Goal: Information Seeking & Learning: Compare options

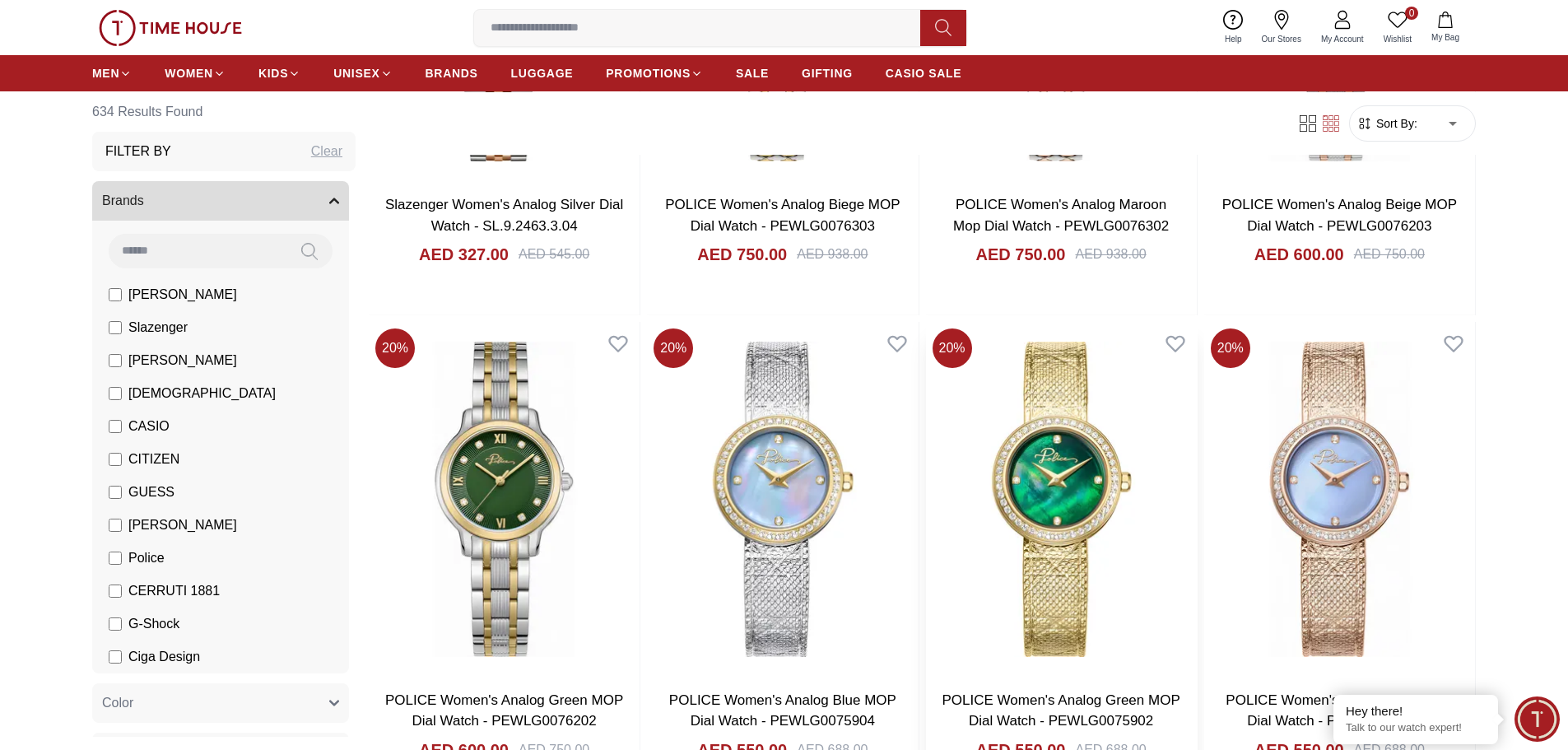
scroll to position [659, 0]
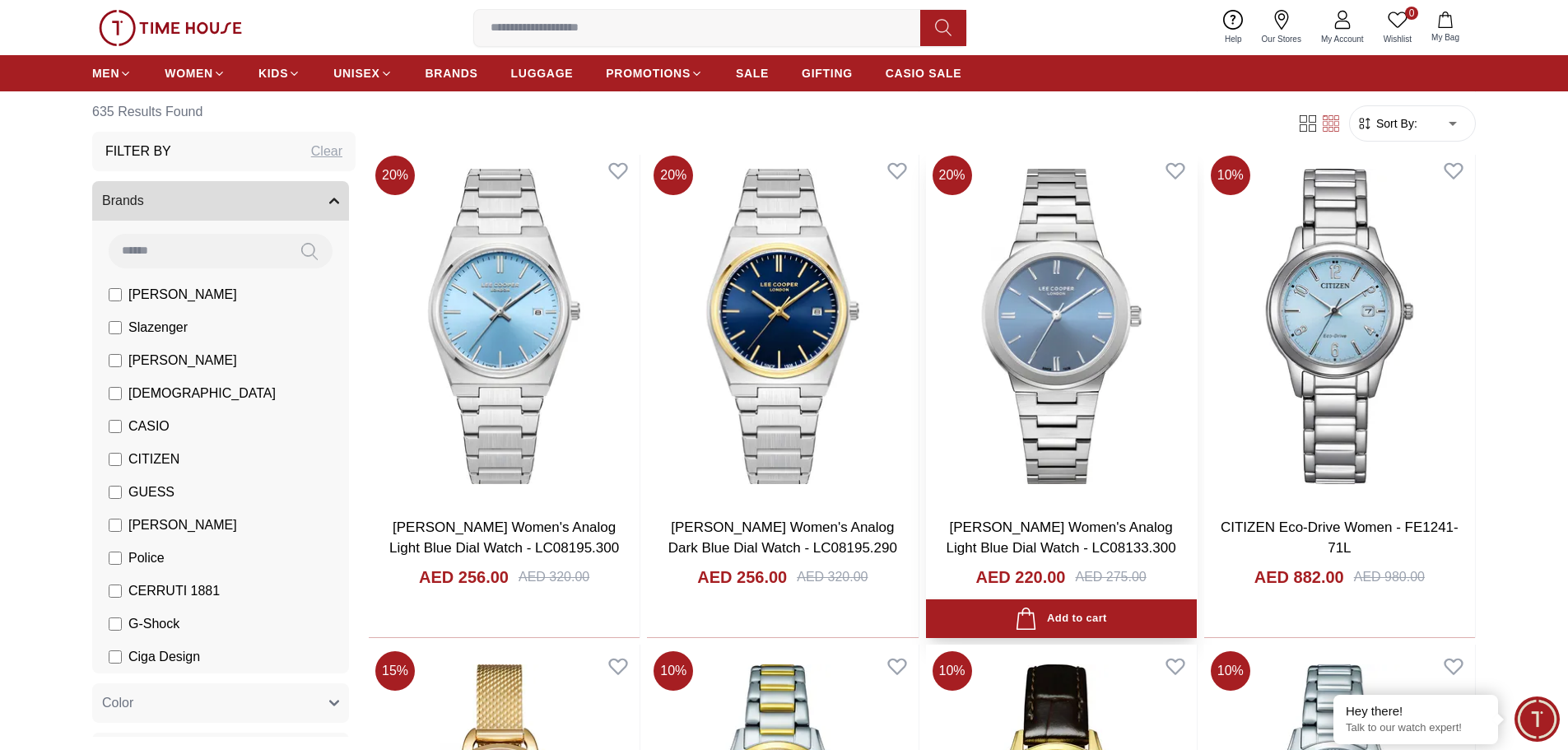
scroll to position [2717, 0]
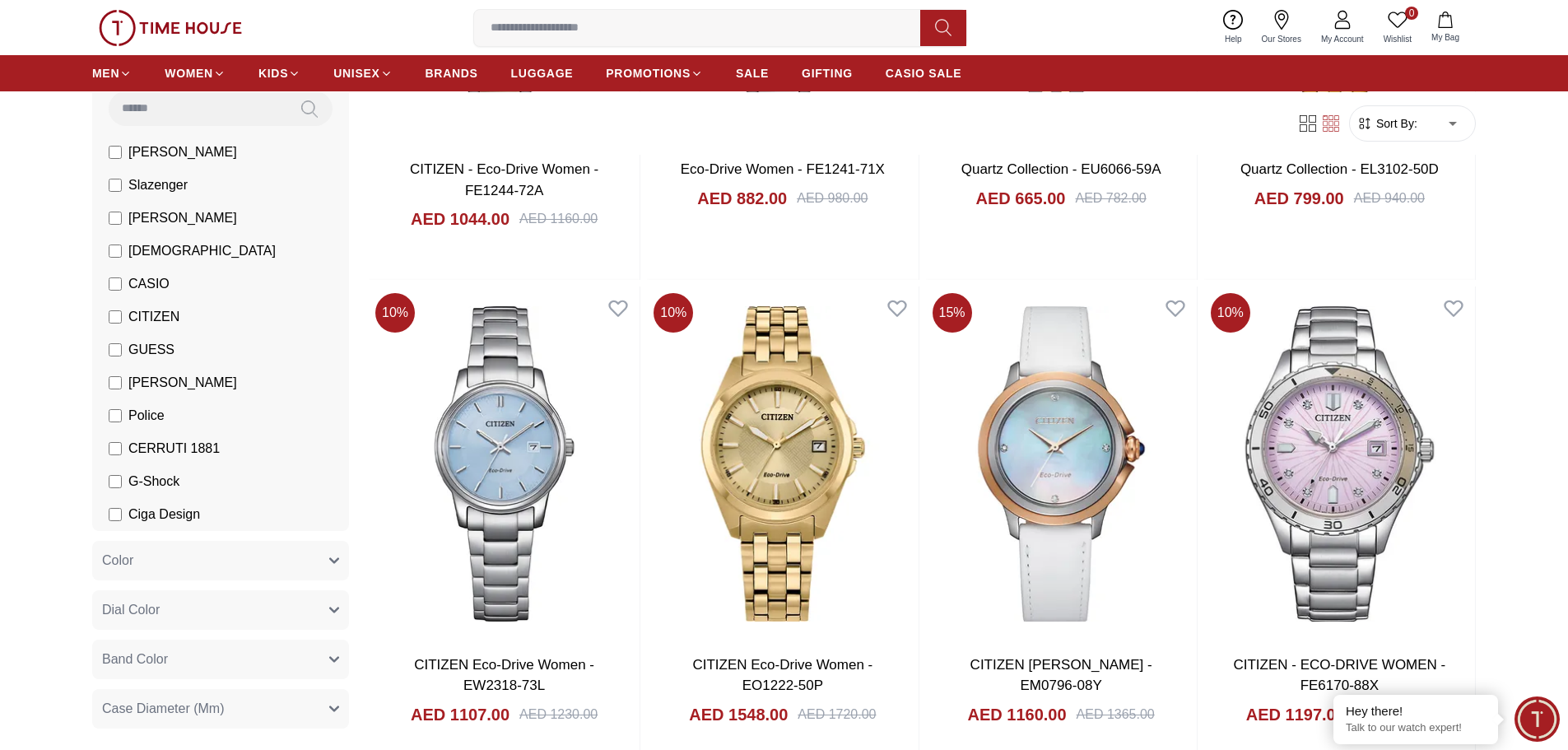
scroll to position [165, 0]
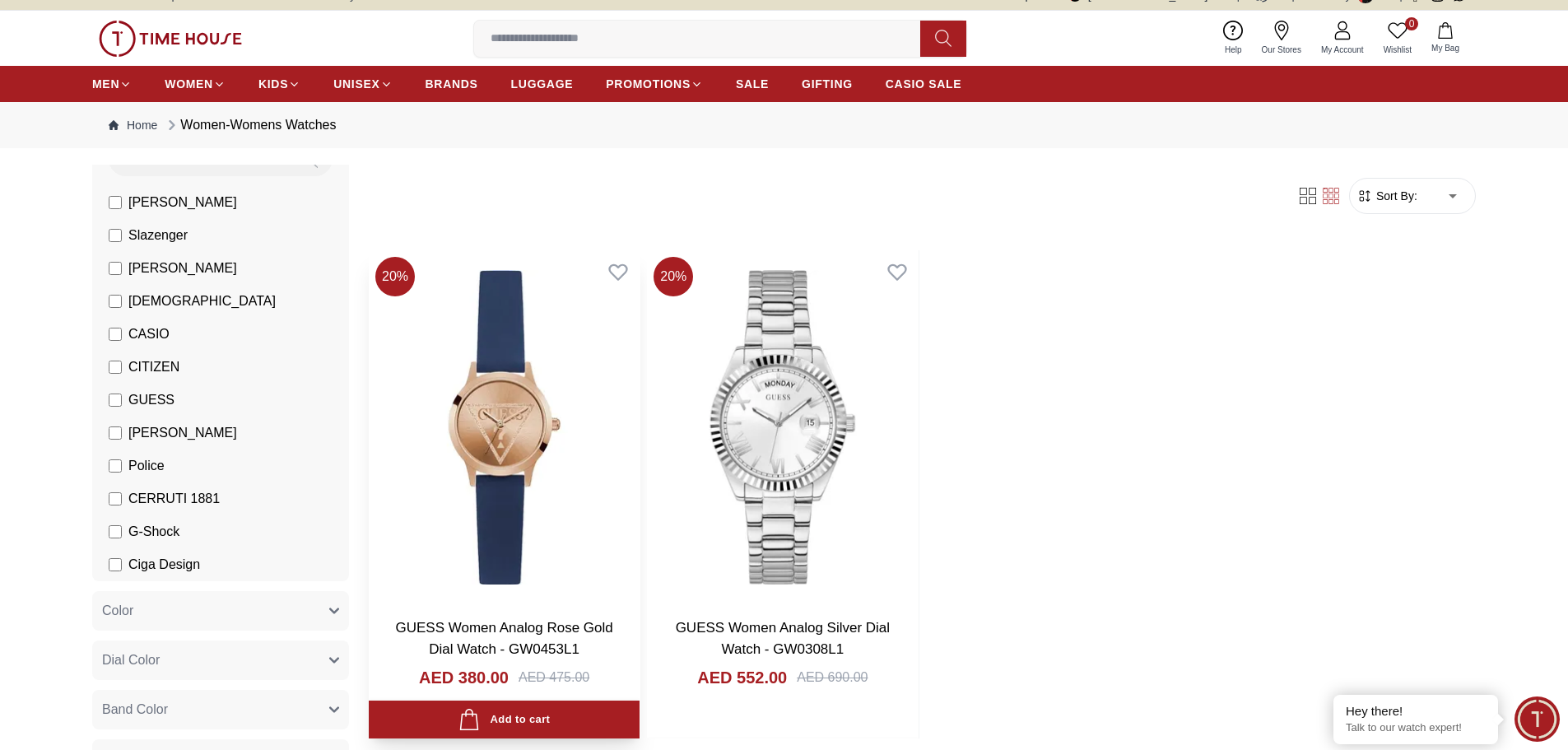
scroll to position [165, 0]
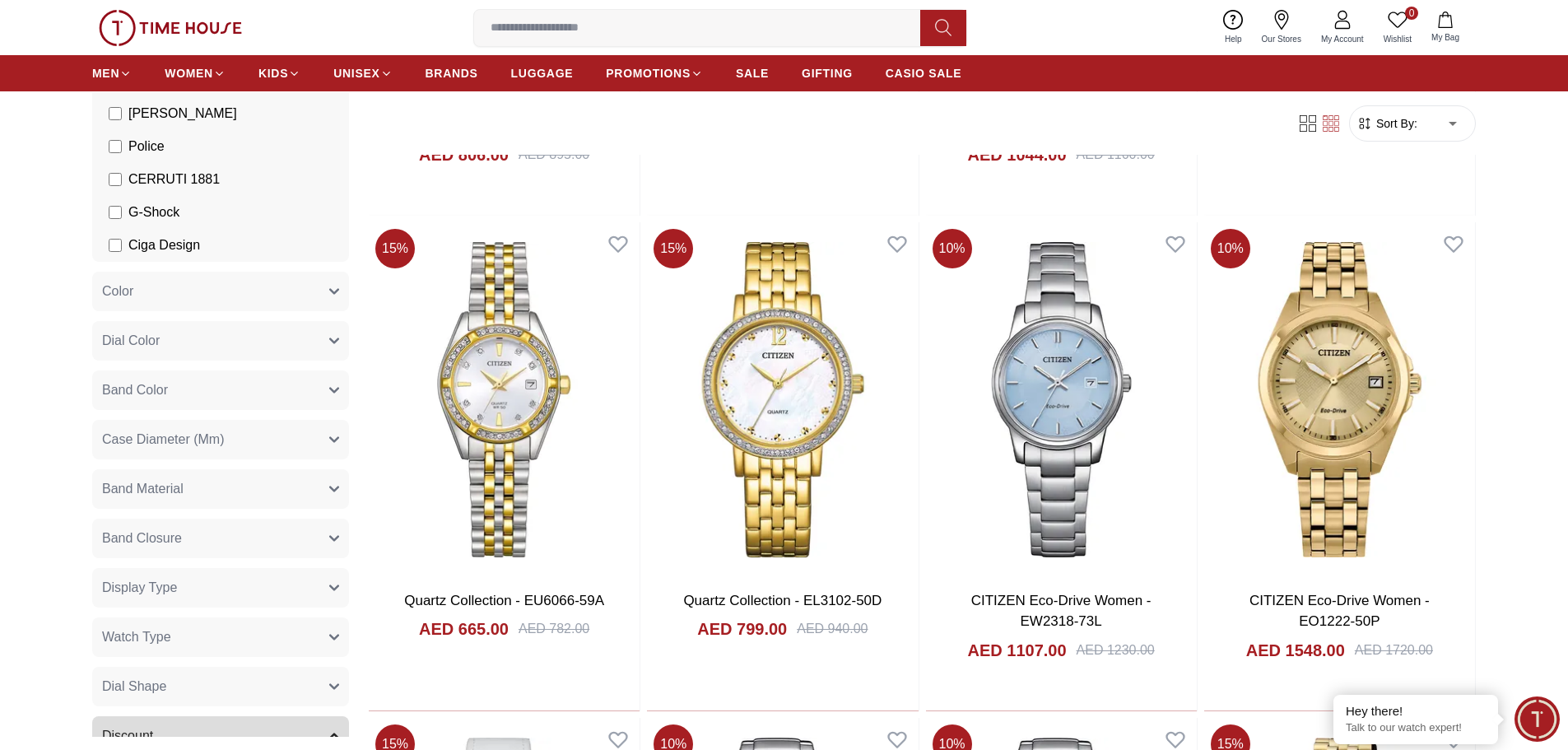
scroll to position [1564, 0]
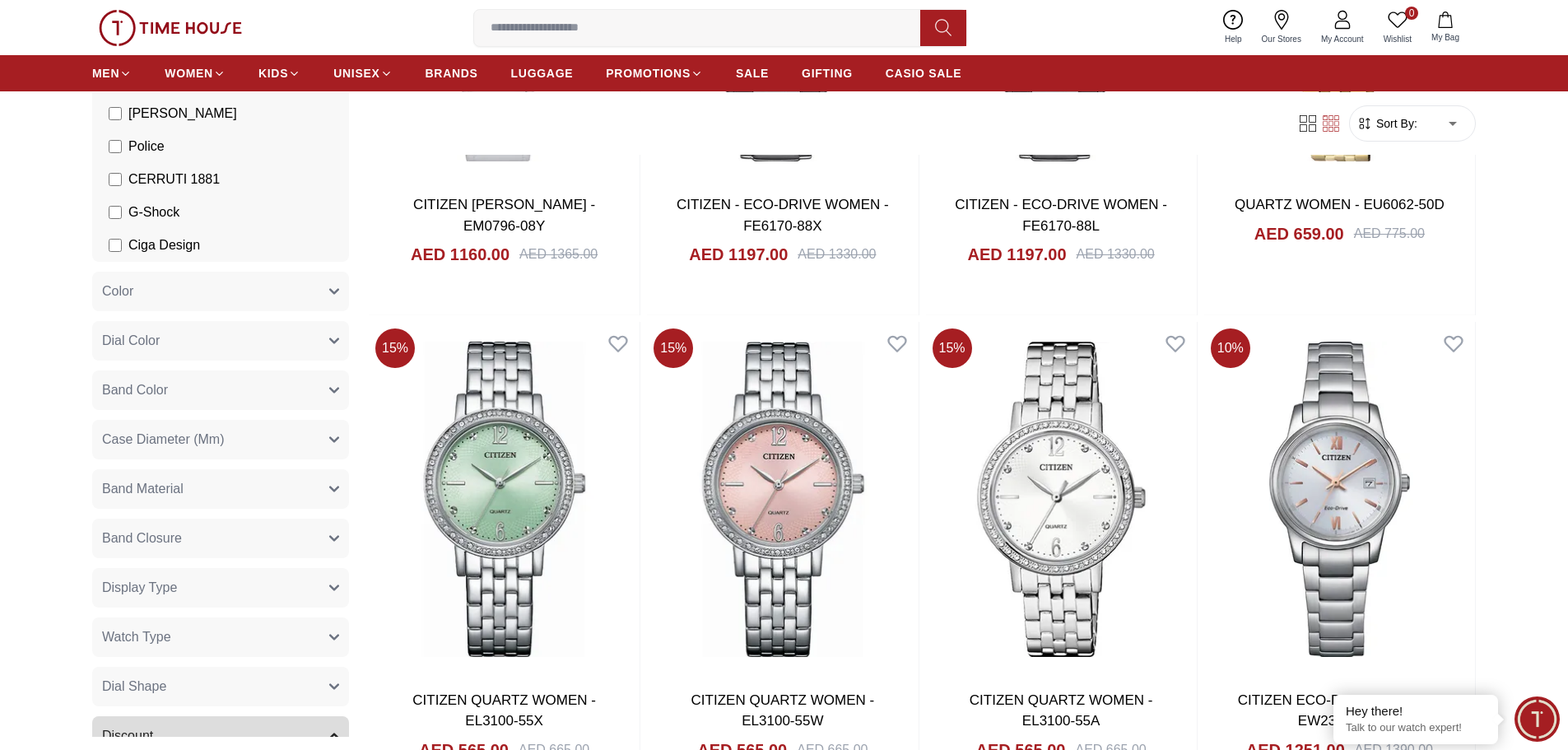
scroll to position [2553, 0]
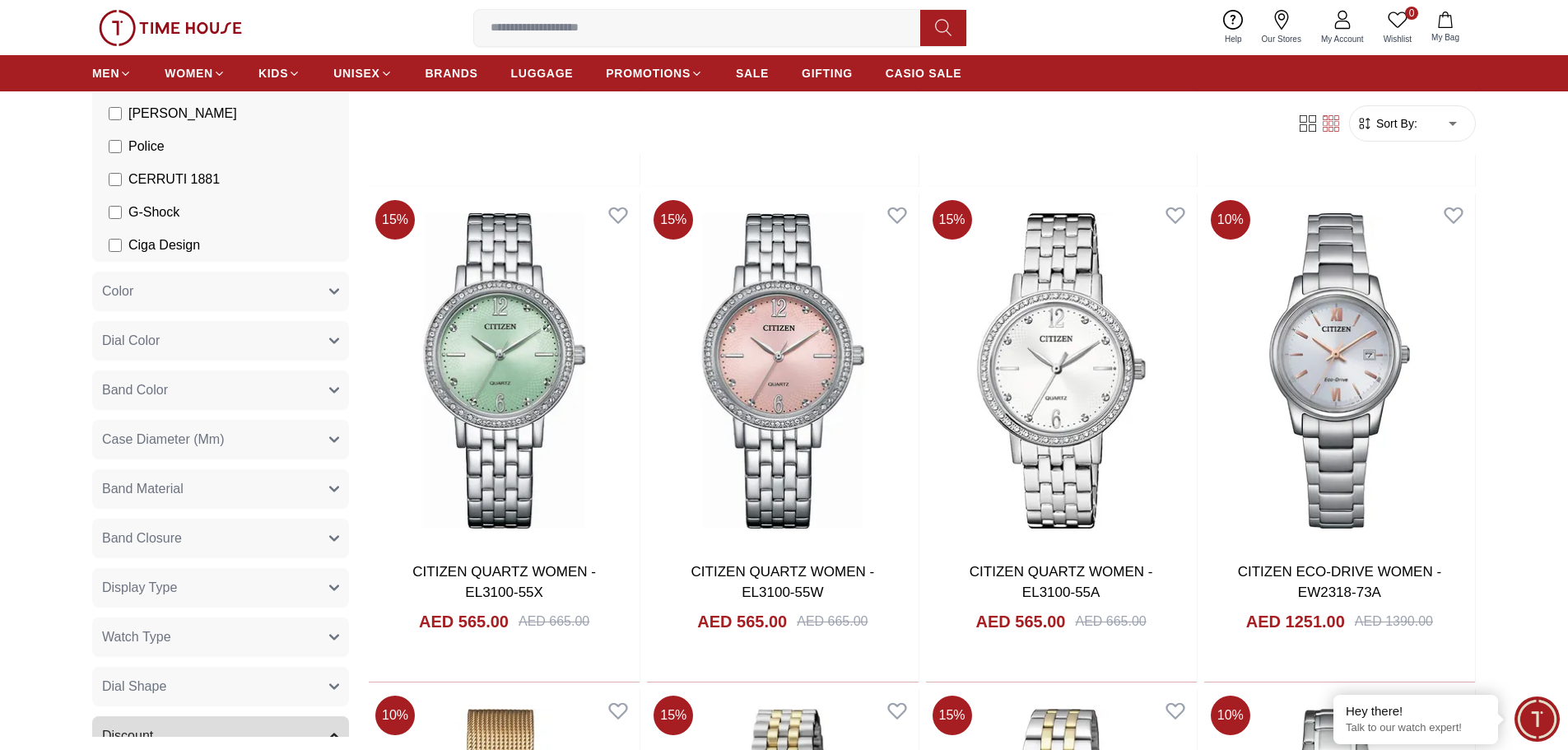
scroll to position [2214, 0]
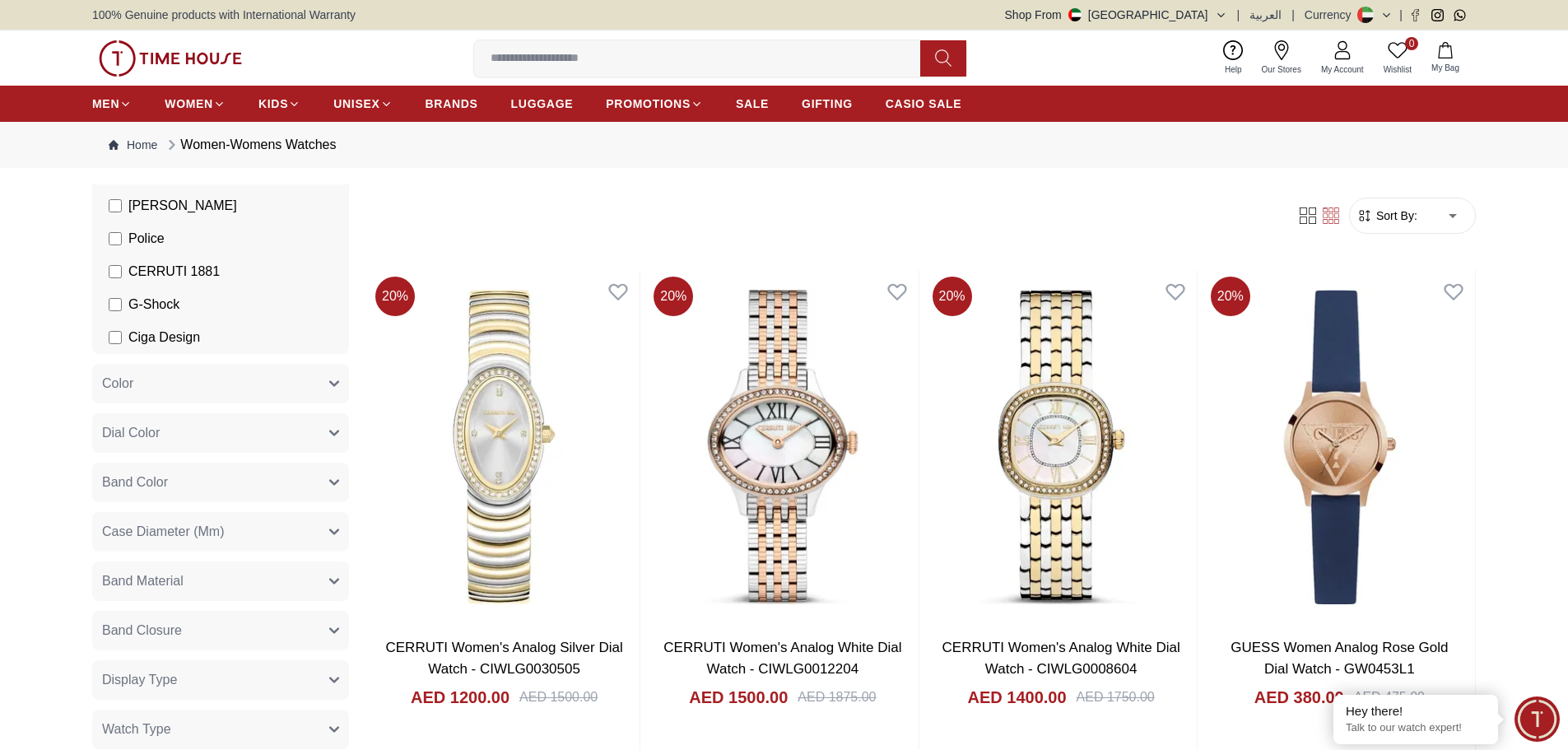
scroll to position [165, 0]
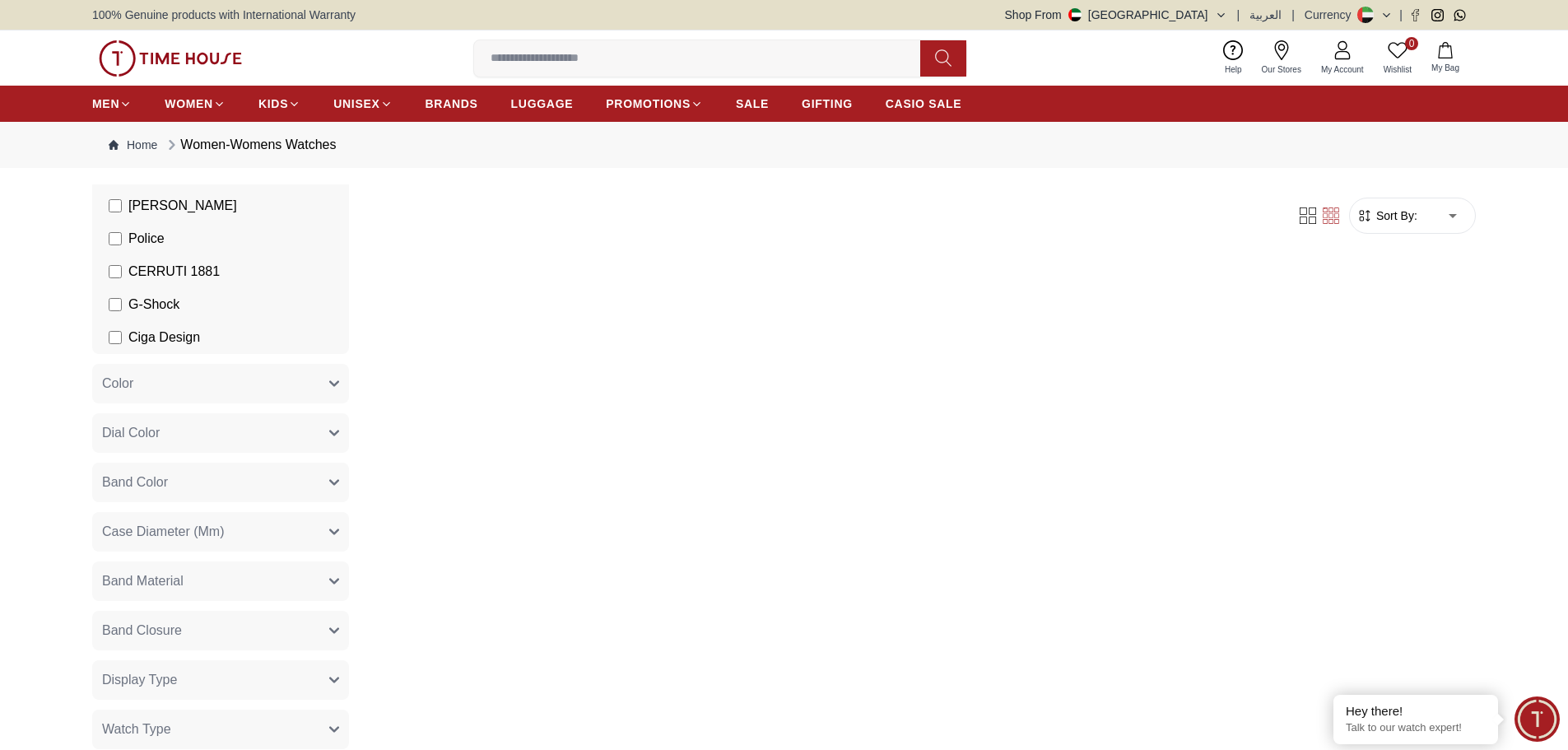
scroll to position [709, 0]
